Goal: Task Accomplishment & Management: Manage account settings

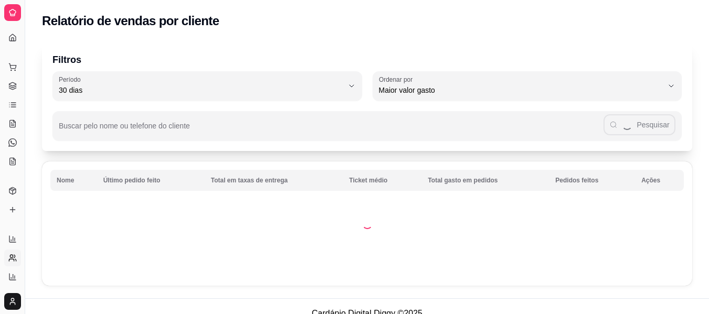
select select "30"
select select "HIGHEST_TOTAL_SPENT_WITH_ORDERS"
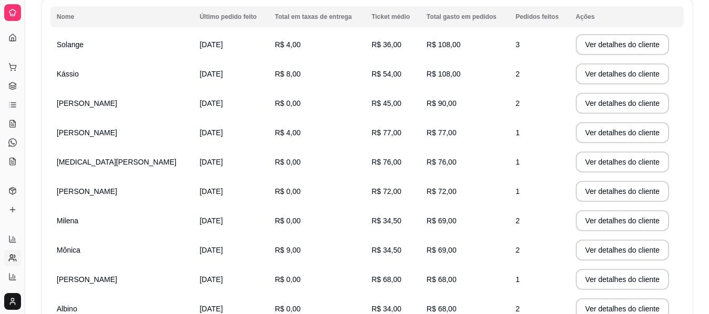
scroll to position [251, 0]
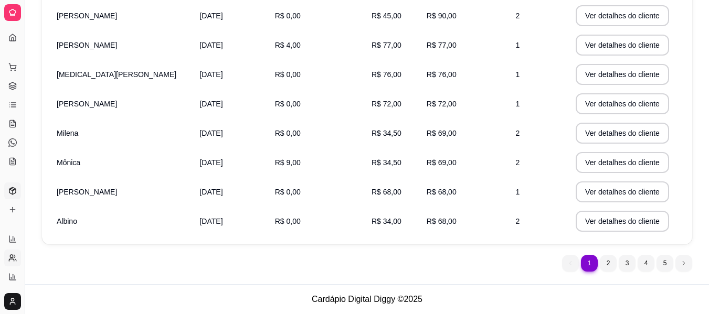
click at [12, 188] on icon at bounding box center [12, 190] width 6 height 7
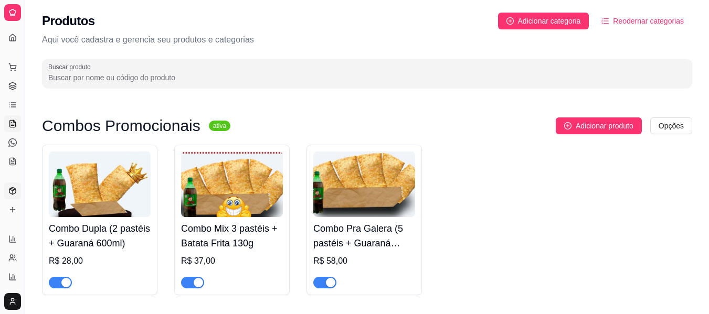
click at [12, 122] on icon at bounding box center [12, 124] width 8 height 8
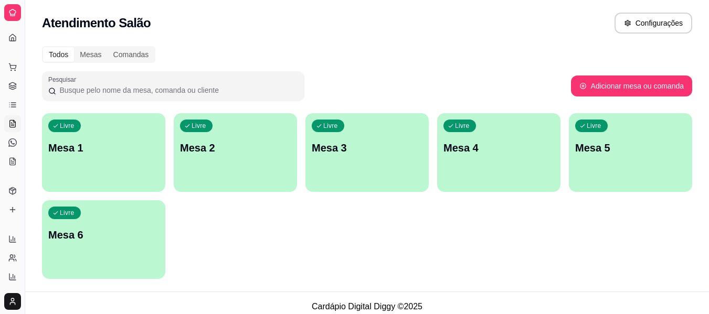
click at [15, 302] on html "Diggy Sistema de Gestão M Mana's Pastel ... Loja aberta Plano Customizado até 2…" at bounding box center [354, 157] width 709 height 314
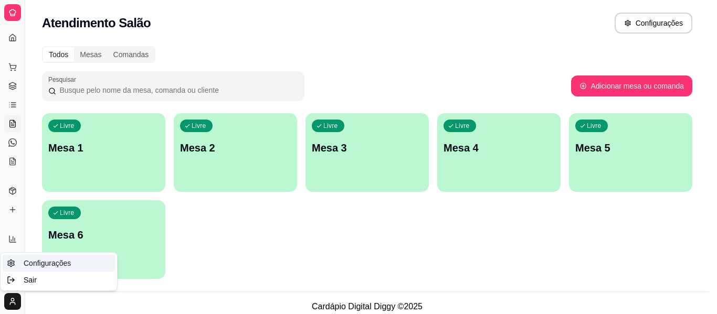
click at [46, 267] on span "Configurações" at bounding box center [47, 263] width 47 height 10
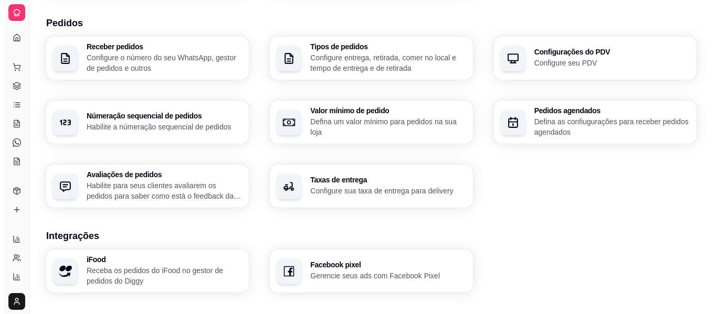
scroll to position [246, 0]
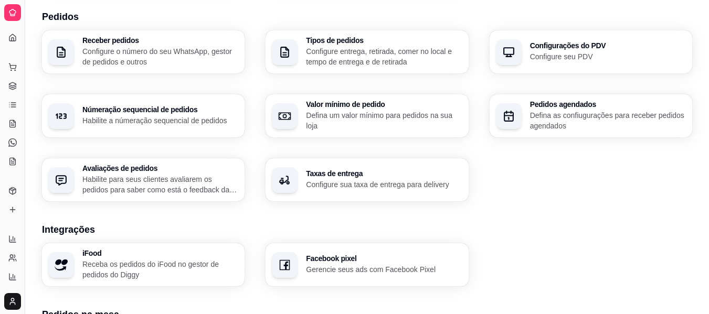
click at [389, 168] on div "Taxas de entrega Configure sua taxa de entrega para delivery" at bounding box center [367, 179] width 203 height 43
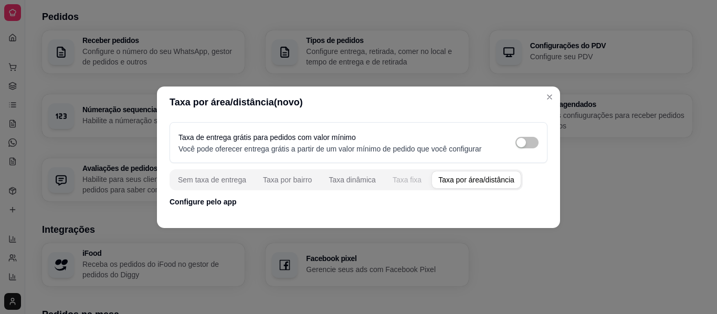
click at [401, 178] on div "Taxa fixa" at bounding box center [407, 180] width 29 height 10
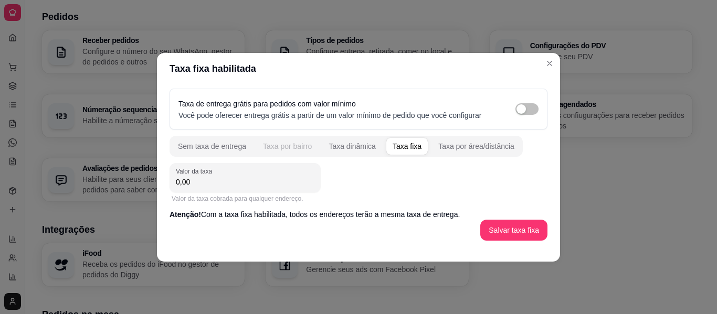
click at [278, 152] on button "Taxa por bairro" at bounding box center [287, 146] width 61 height 17
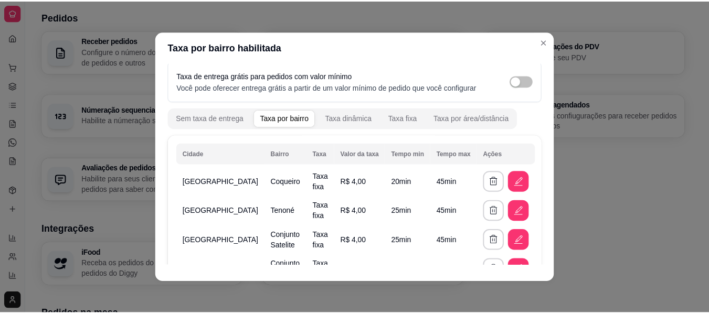
scroll to position [0, 0]
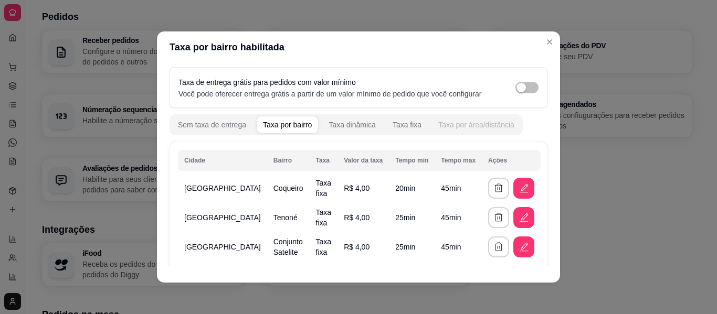
click at [460, 122] on div "Taxa por área/distância" at bounding box center [476, 125] width 76 height 10
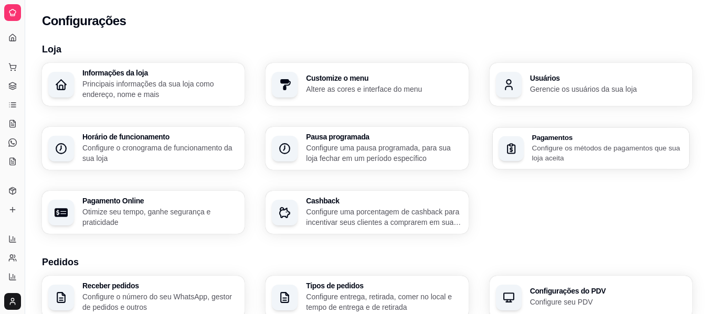
click at [548, 144] on p "Configure os métodos de pagamentos que sua loja aceita" at bounding box center [607, 153] width 151 height 20
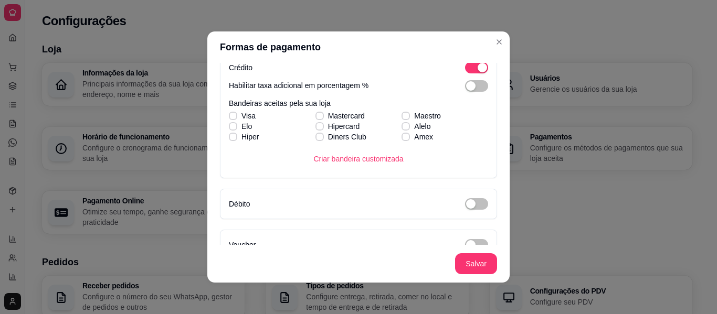
scroll to position [262, 0]
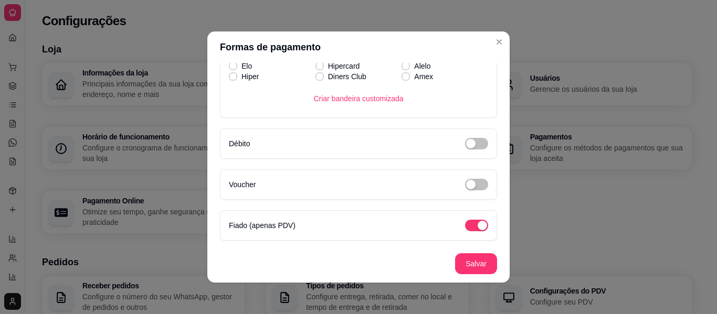
click at [504, 183] on div "Formas de pagamento Dinheiro Pix Chave pix [EMAIL_ADDRESS][DOMAIN_NAME] Identif…" at bounding box center [358, 157] width 717 height 314
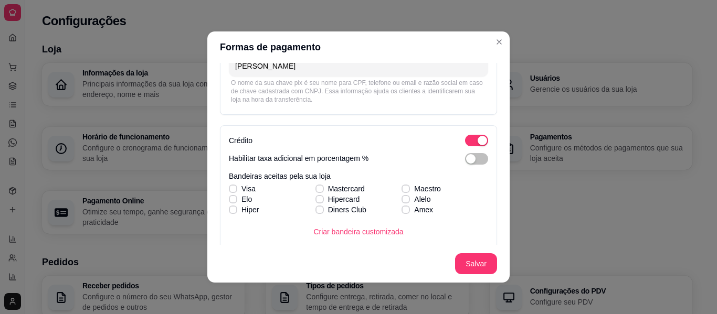
scroll to position [126, 0]
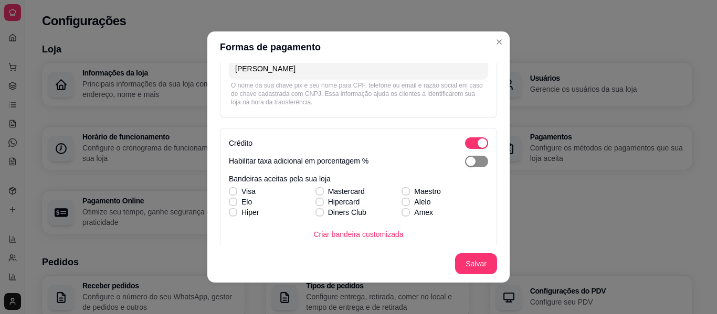
click at [466, 165] on div "button" at bounding box center [470, 161] width 9 height 9
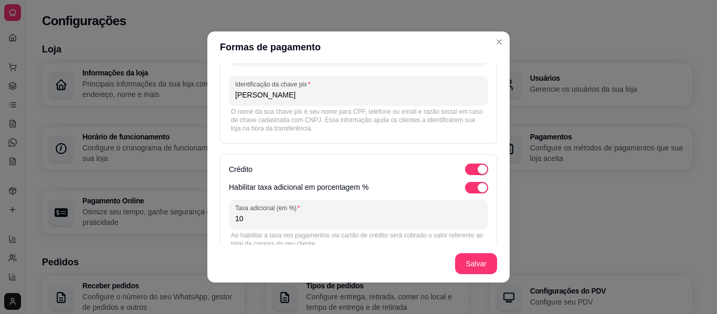
scroll to position [97, 0]
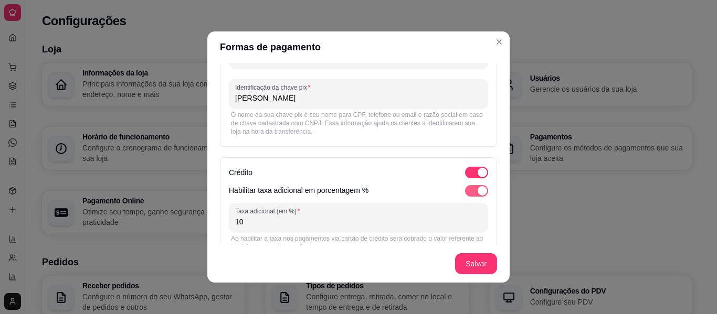
click at [465, 187] on span "button" at bounding box center [476, 191] width 23 height 12
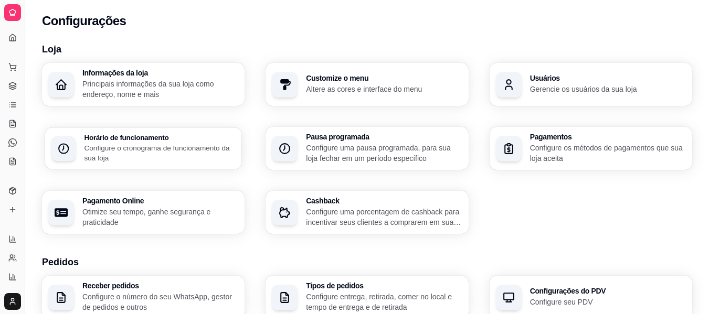
click at [168, 150] on p "Configure o cronograma de funcionamento da sua loja" at bounding box center [159, 153] width 151 height 20
click at [172, 151] on p "Configure o cronograma de funcionamento da sua loja" at bounding box center [159, 153] width 151 height 20
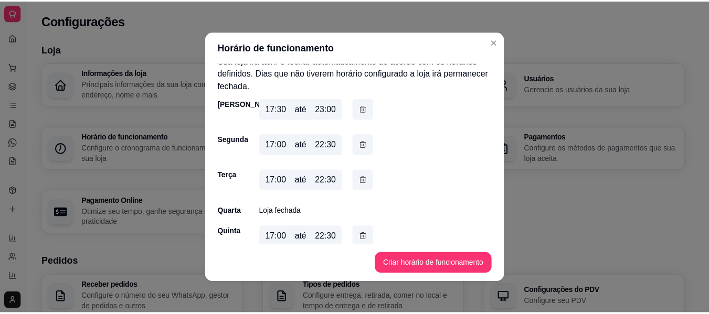
scroll to position [95, 0]
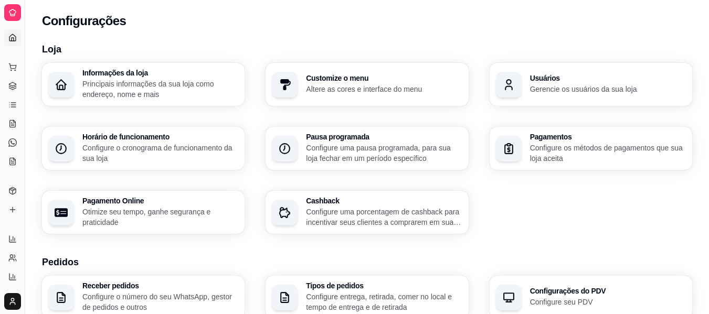
click at [16, 33] on link "Dashboard" at bounding box center [12, 37] width 17 height 17
